Goal: Unclear: Browse casually

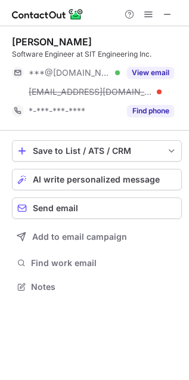
scroll to position [279, 189]
click at [173, 14] on span at bounding box center [168, 15] width 10 height 10
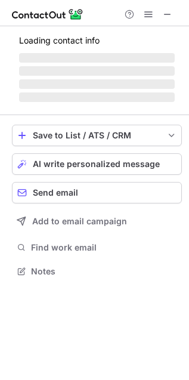
scroll to position [260, 189]
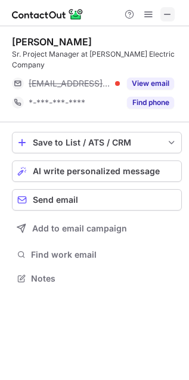
drag, startPoint x: 173, startPoint y: 27, endPoint x: 170, endPoint y: 16, distance: 11.7
click at [170, 16] on span at bounding box center [168, 15] width 10 height 10
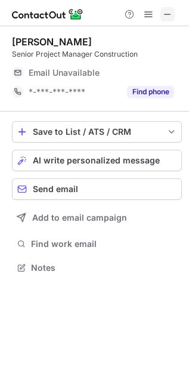
scroll to position [260, 189]
click at [167, 14] on span at bounding box center [168, 15] width 10 height 10
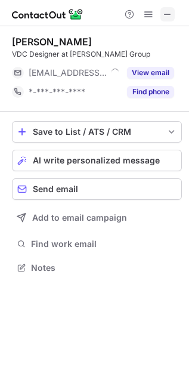
scroll to position [260, 189]
click at [164, 13] on span at bounding box center [168, 15] width 10 height 10
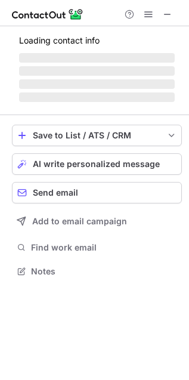
scroll to position [270, 189]
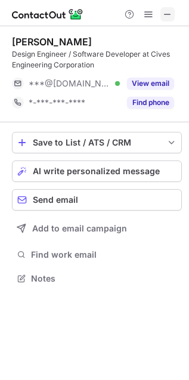
click at [170, 17] on span at bounding box center [168, 15] width 10 height 10
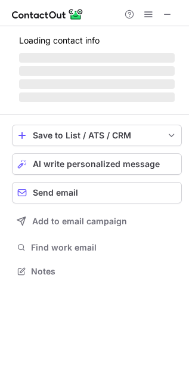
scroll to position [290, 189]
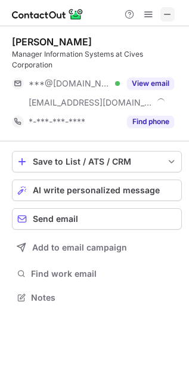
click at [171, 18] on span at bounding box center [168, 15] width 10 height 10
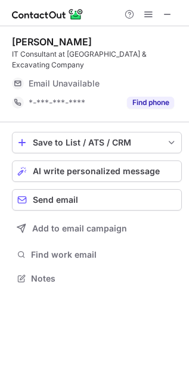
scroll to position [270, 189]
click at [168, 17] on span at bounding box center [168, 15] width 10 height 10
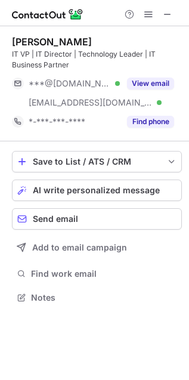
scroll to position [290, 189]
click at [172, 19] on span at bounding box center [168, 15] width 10 height 10
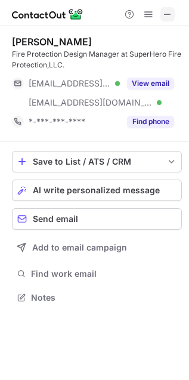
scroll to position [290, 189]
click at [168, 16] on span at bounding box center [168, 15] width 10 height 10
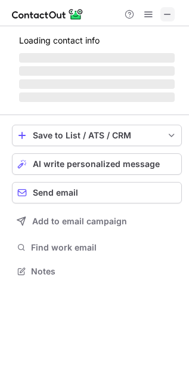
scroll to position [260, 189]
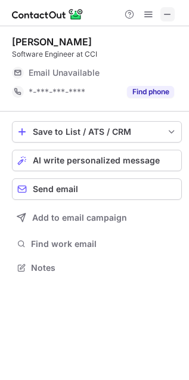
click at [171, 13] on span at bounding box center [168, 15] width 10 height 10
click at [172, 3] on div at bounding box center [94, 13] width 189 height 26
click at [169, 16] on span at bounding box center [168, 15] width 10 height 10
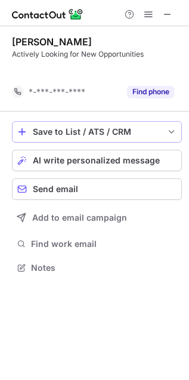
scroll to position [6, 6]
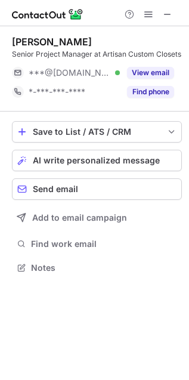
scroll to position [260, 189]
click at [171, 11] on span at bounding box center [168, 15] width 10 height 10
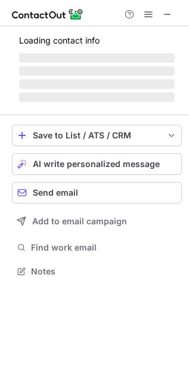
scroll to position [279, 189]
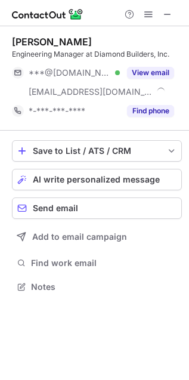
click at [167, 10] on span at bounding box center [168, 15] width 10 height 10
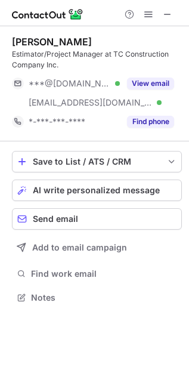
scroll to position [290, 189]
drag, startPoint x: 174, startPoint y: 13, endPoint x: 35, endPoint y: 15, distance: 139.1
click at [175, 12] on button at bounding box center [168, 14] width 14 height 14
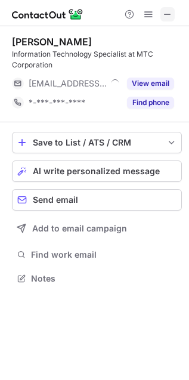
scroll to position [270, 189]
click at [172, 13] on span at bounding box center [168, 15] width 10 height 10
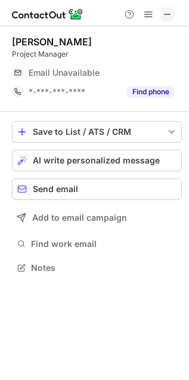
scroll to position [260, 189]
click at [168, 14] on span at bounding box center [168, 15] width 10 height 10
